Goal: Transaction & Acquisition: Purchase product/service

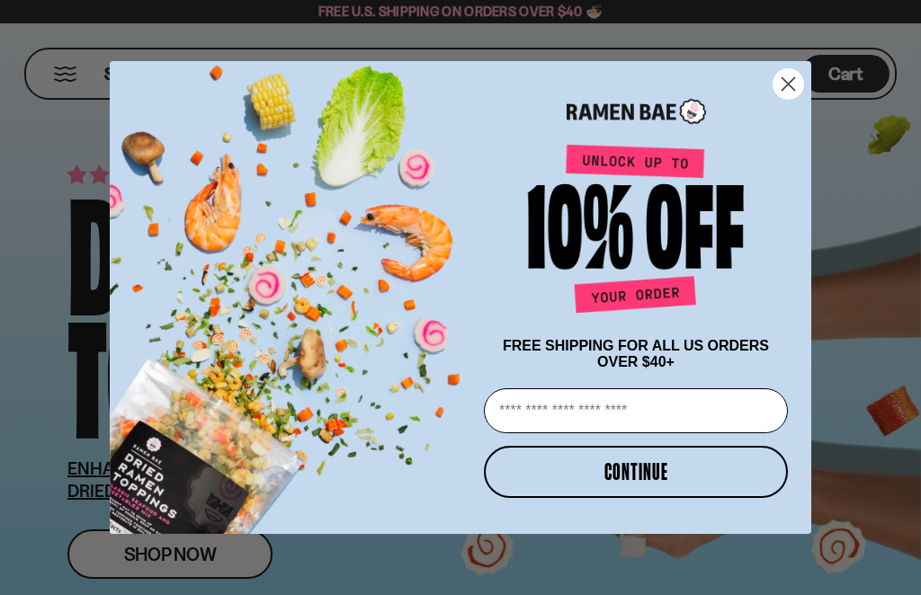
click at [798, 76] on circle "Close dialog" at bounding box center [788, 84] width 30 height 30
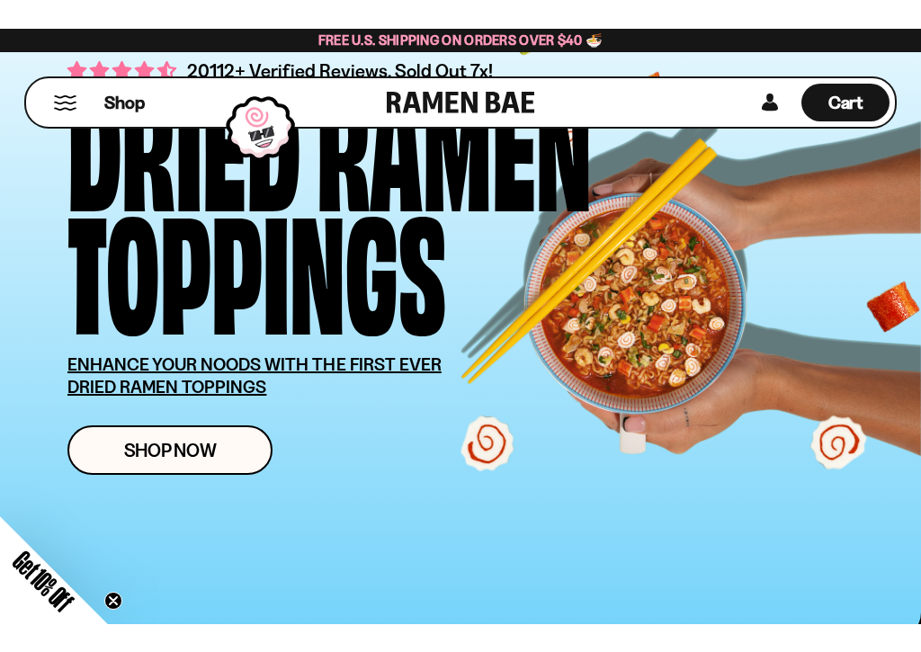
scroll to position [123, 0]
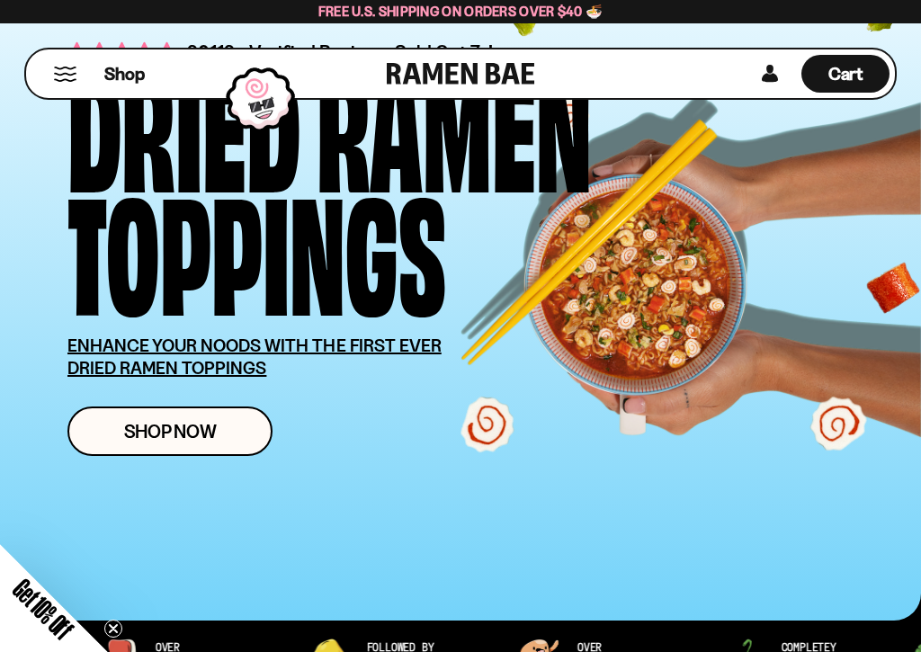
click at [167, 435] on span "Shop Now" at bounding box center [170, 431] width 93 height 19
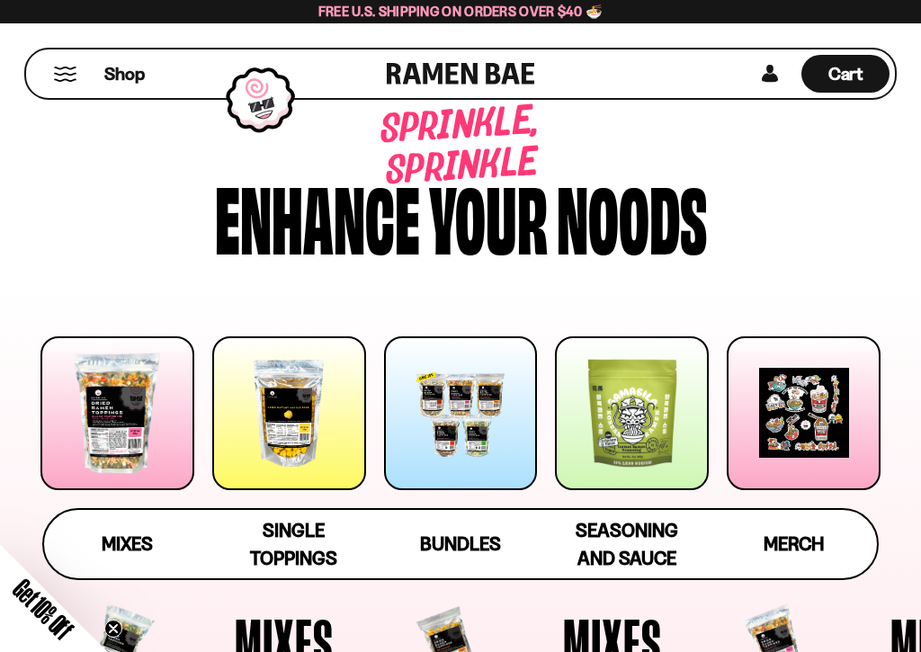
click at [468, 408] on div at bounding box center [461, 413] width 154 height 154
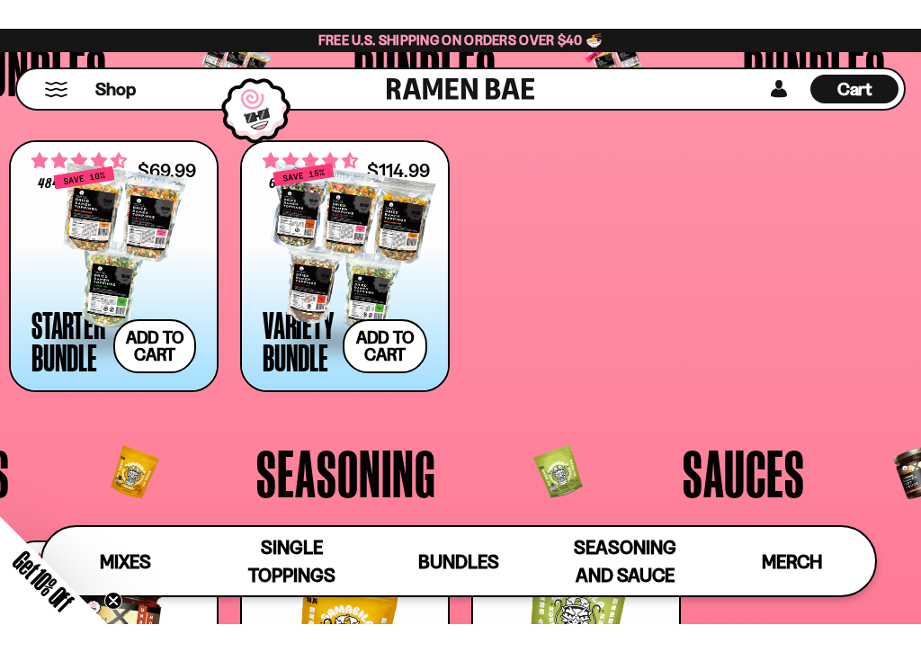
scroll to position [2743, 0]
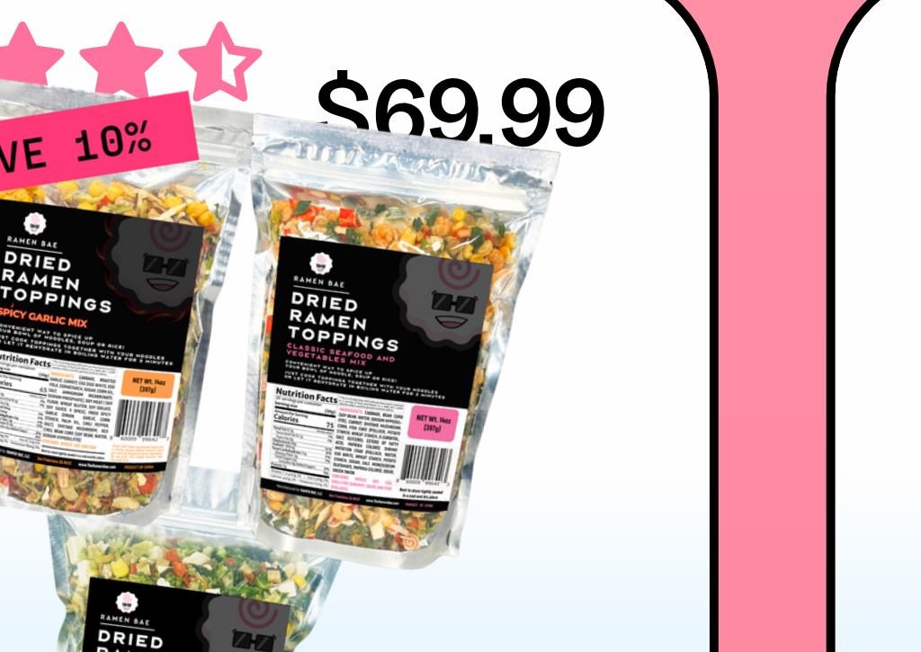
click at [97, 131] on div at bounding box center [113, 221] width 165 height 180
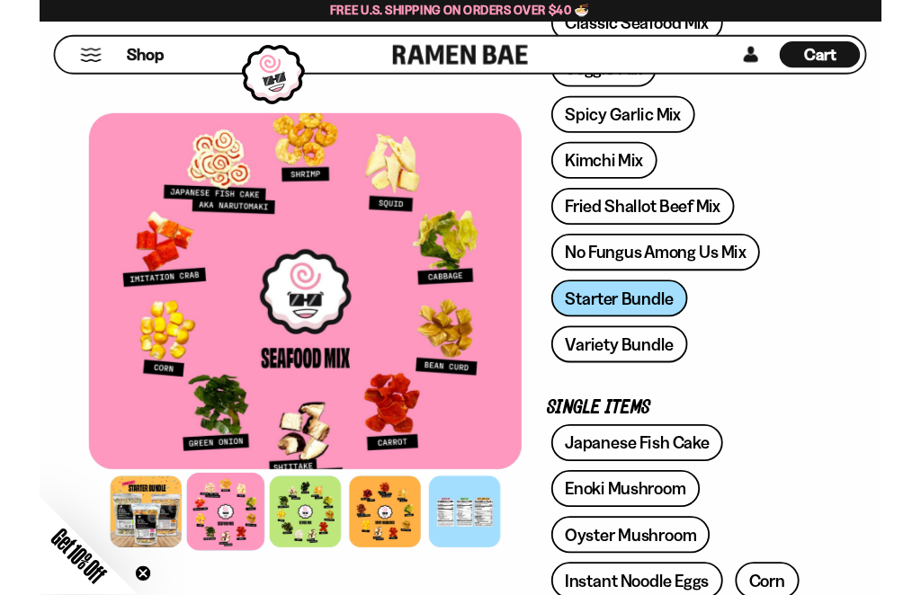
scroll to position [383, 0]
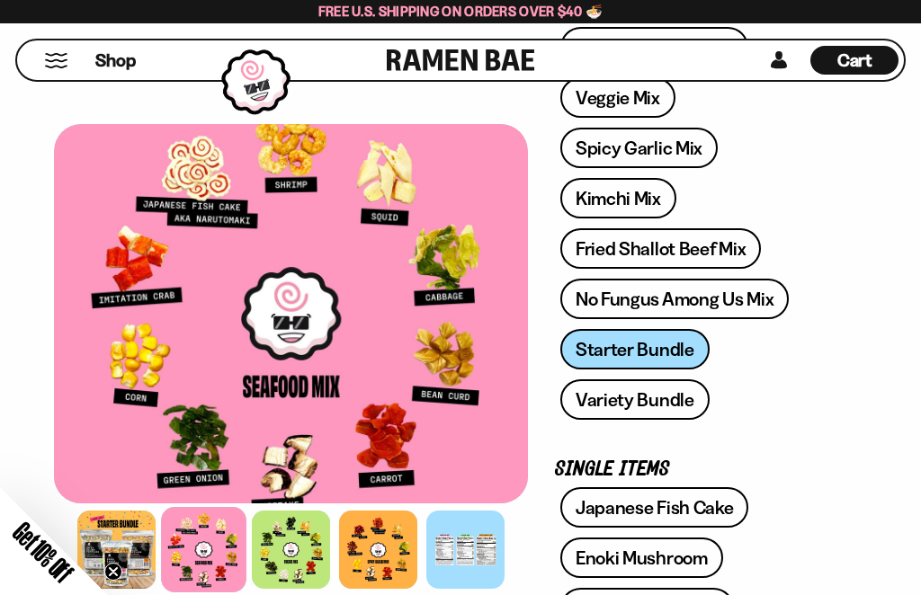
click at [645, 397] on link "Variety Bundle" at bounding box center [634, 399] width 149 height 40
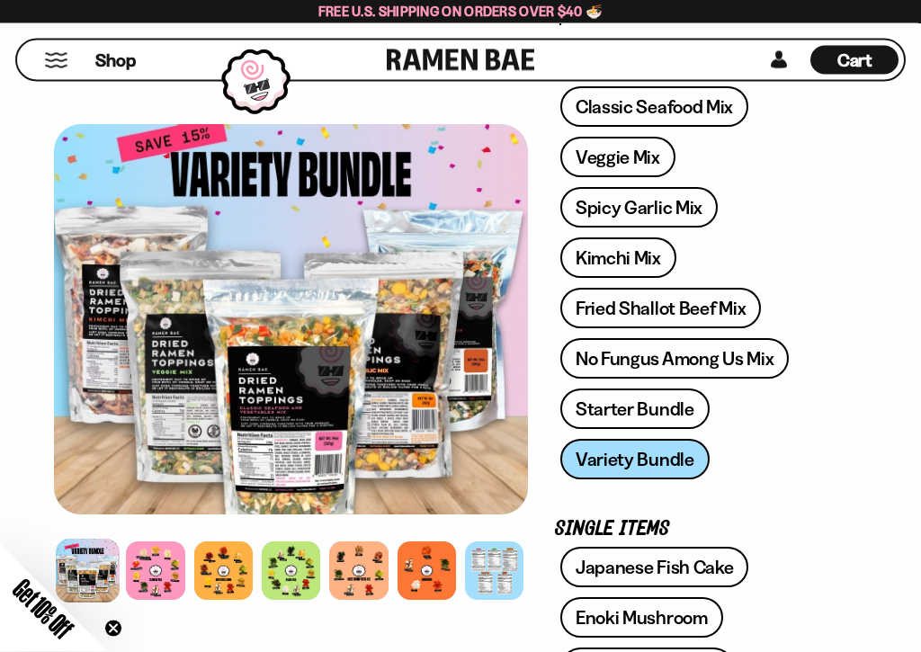
scroll to position [324, 0]
click at [321, 342] on div at bounding box center [291, 319] width 474 height 390
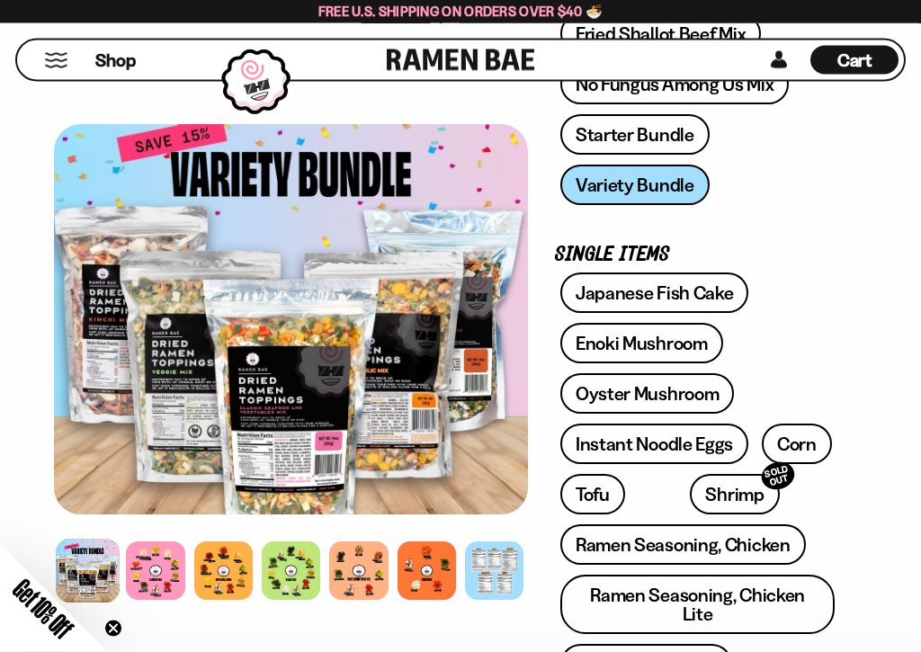
scroll to position [602, 0]
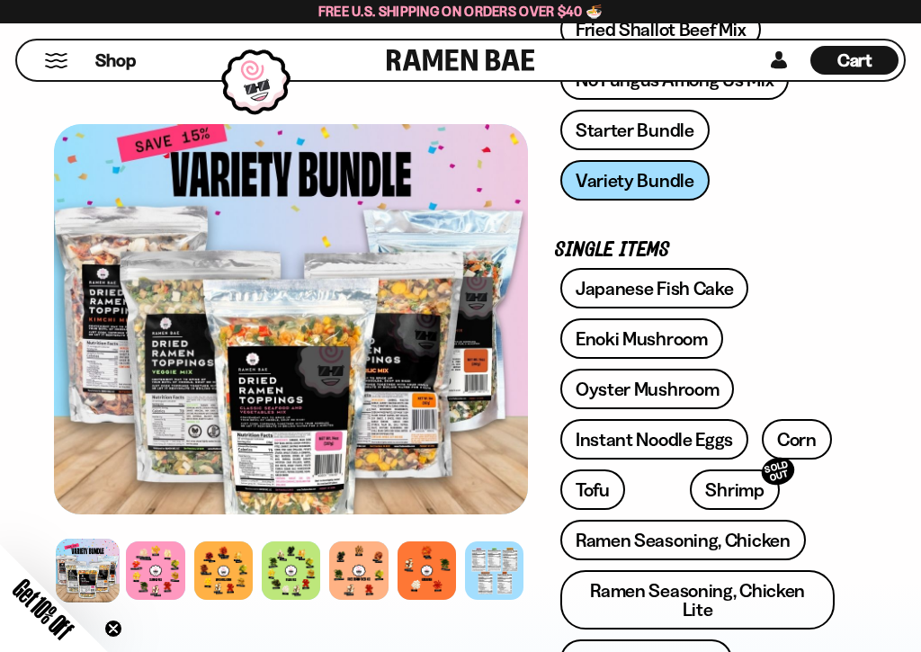
click at [501, 565] on div at bounding box center [494, 570] width 58 height 58
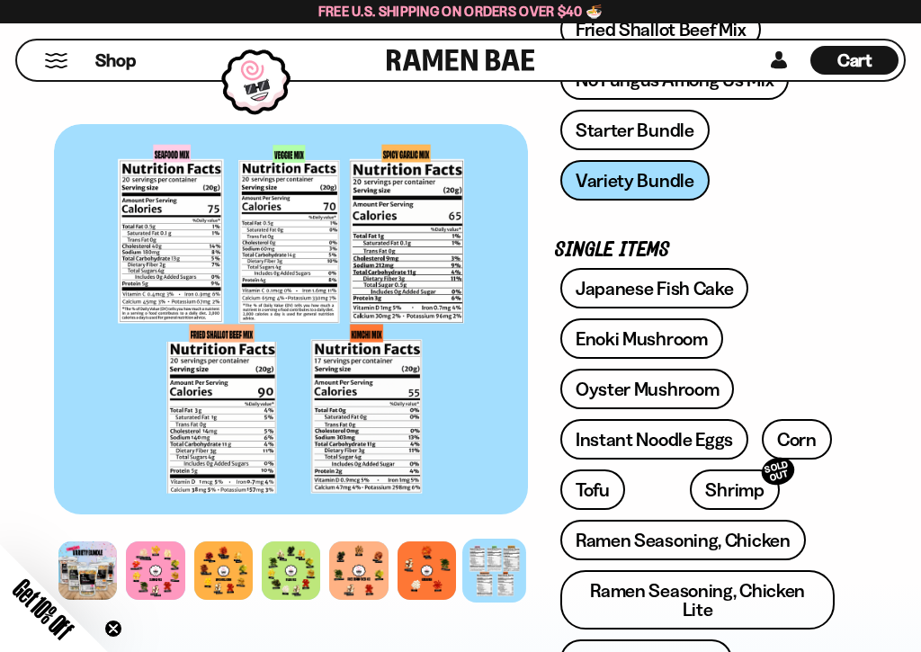
click at [196, 220] on div at bounding box center [291, 319] width 474 height 390
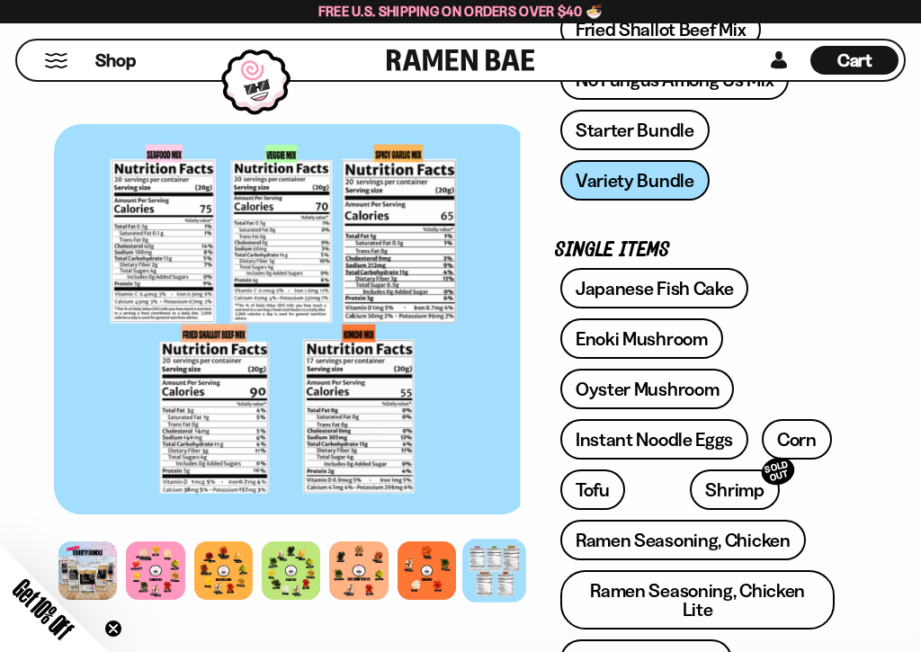
click at [195, 220] on div at bounding box center [283, 319] width 474 height 390
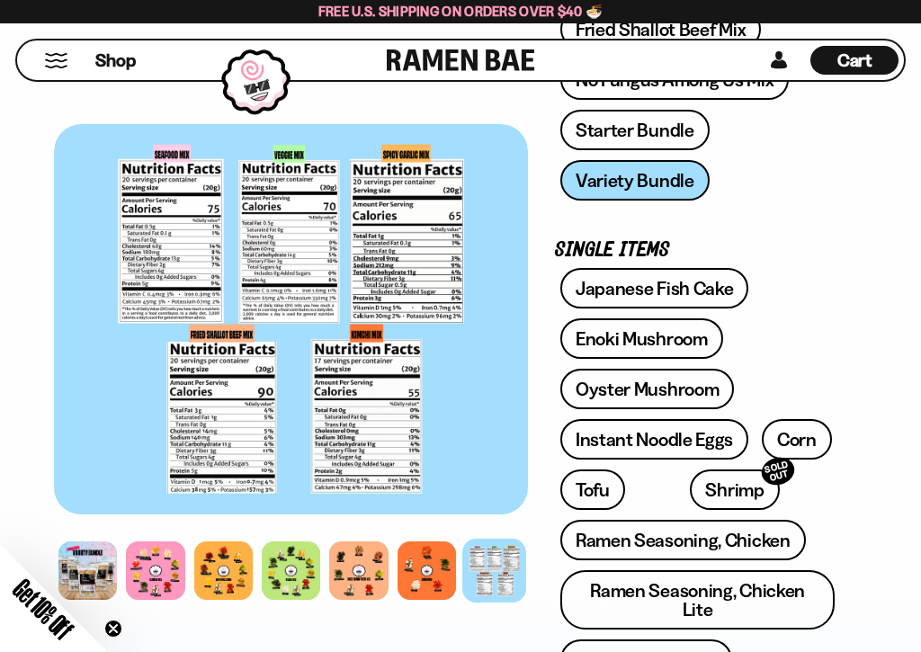
click at [499, 585] on div at bounding box center [494, 571] width 64 height 64
click at [499, 584] on div at bounding box center [494, 571] width 64 height 64
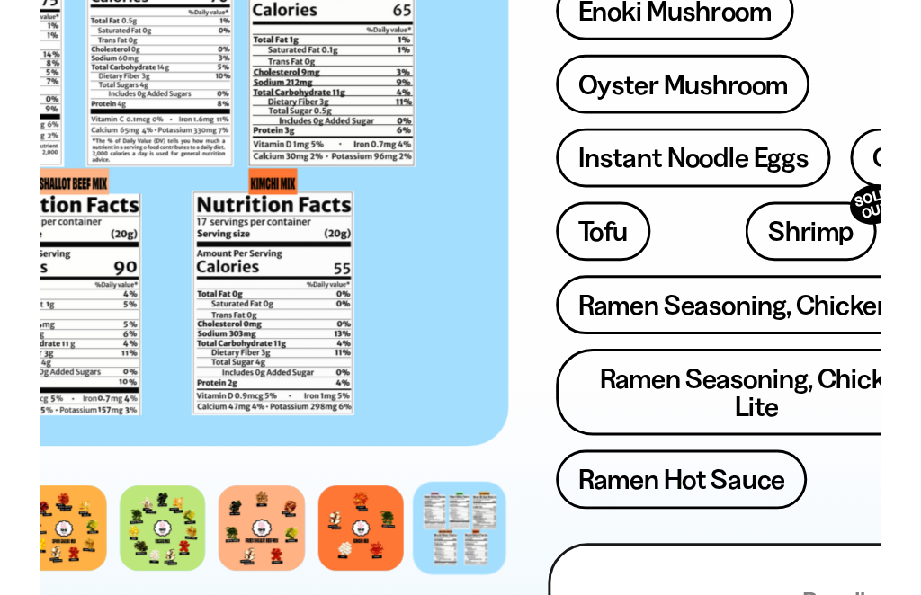
scroll to position [745, 0]
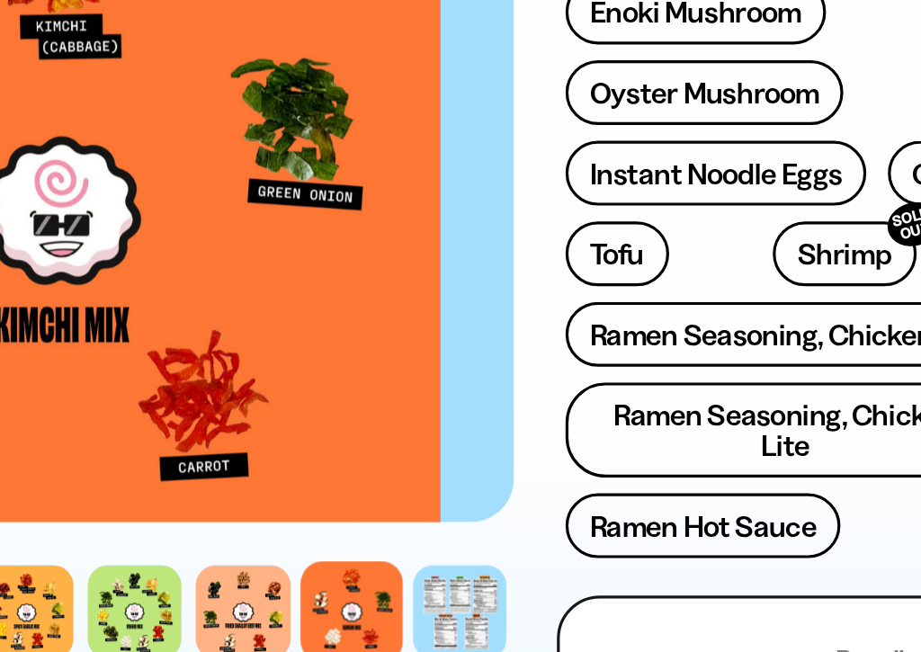
click at [218, 124] on div at bounding box center [245, 319] width 474 height 390
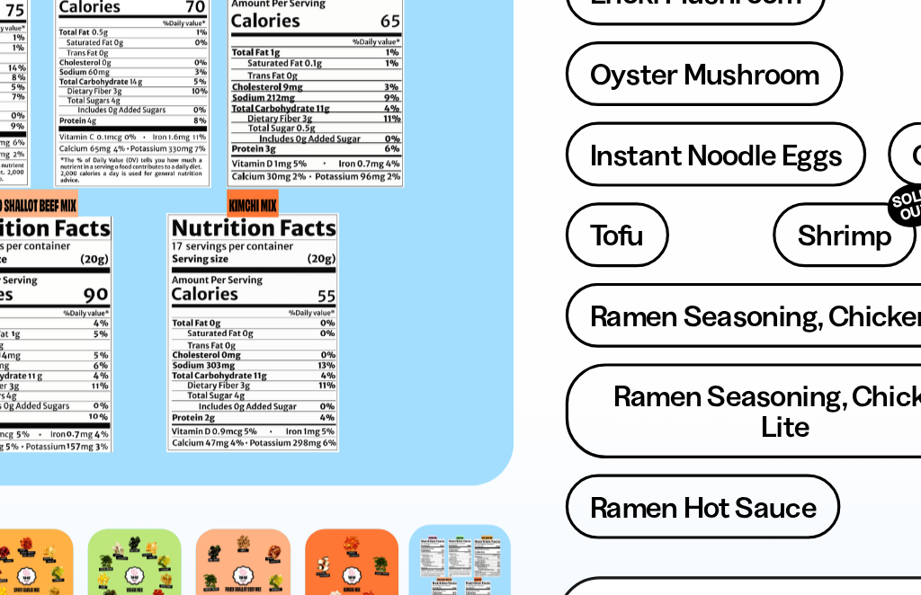
scroll to position [723, 0]
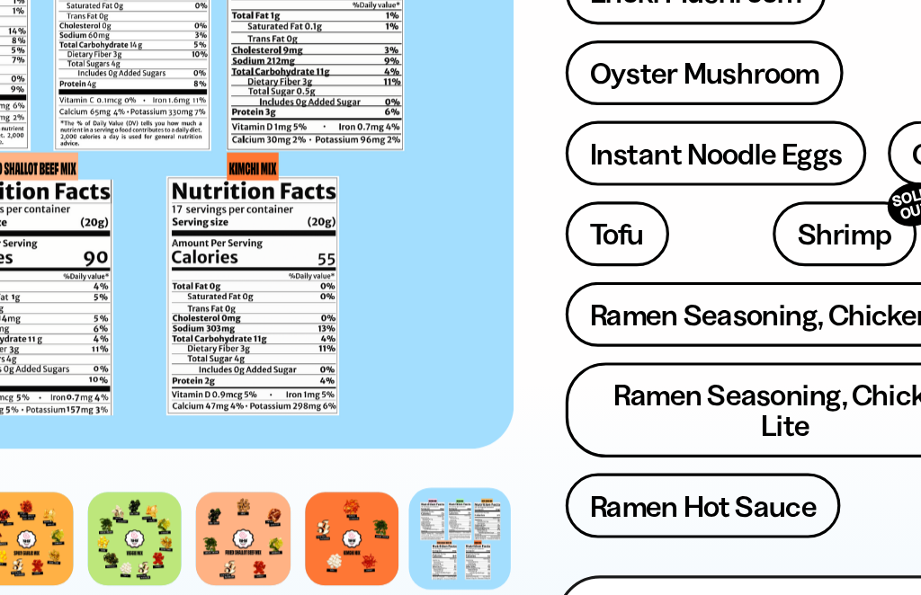
click at [560, 198] on link "Enoki Mushroom" at bounding box center [641, 218] width 163 height 40
